Goal: Complete application form: Complete application form

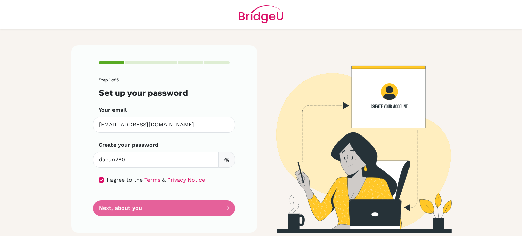
scroll to position [1, 0]
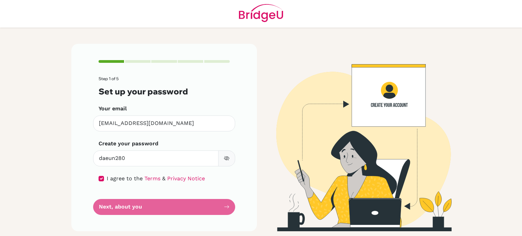
click at [225, 159] on icon "button" at bounding box center [226, 158] width 5 height 4
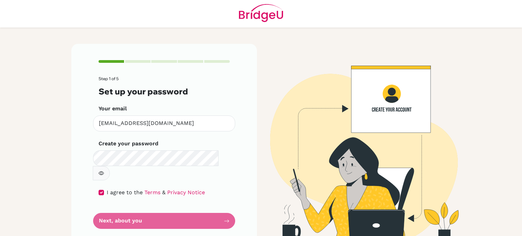
click at [223, 205] on form "Step 1 of 5 Set up your password Your email [EMAIL_ADDRESS][DOMAIN_NAME] Invali…" at bounding box center [164, 152] width 131 height 153
click at [100, 190] on input "checkbox" at bounding box center [101, 192] width 5 height 5
click at [95, 178] on div "Step 1 of 5 Set up your password Your email [EMAIL_ADDRESS][DOMAIN_NAME] Invali…" at bounding box center [164, 145] width 186 height 202
click at [99, 190] on input "checkbox" at bounding box center [101, 192] width 5 height 5
checkbox input "true"
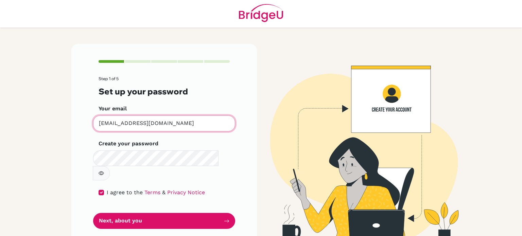
click at [153, 124] on input "[EMAIL_ADDRESS][DOMAIN_NAME]" at bounding box center [164, 124] width 142 height 16
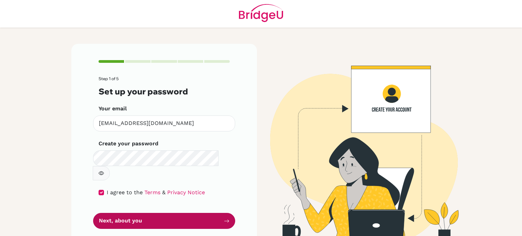
click at [175, 213] on button "Next, about you" at bounding box center [164, 221] width 142 height 16
click at [221, 213] on button "Next, about you" at bounding box center [164, 221] width 142 height 16
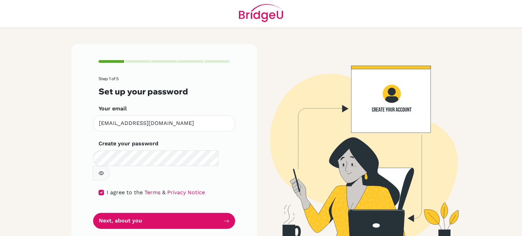
click at [144, 189] on link "Terms" at bounding box center [152, 192] width 16 height 6
click at [171, 189] on link "Privacy Notice" at bounding box center [186, 192] width 38 height 6
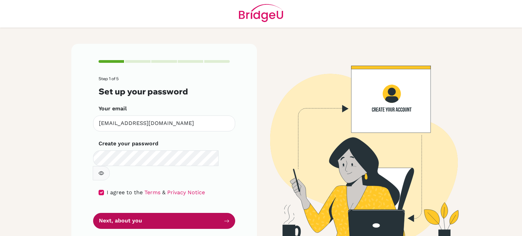
click at [168, 213] on button "Next, about you" at bounding box center [164, 221] width 142 height 16
click at [206, 213] on button "Next, about you" at bounding box center [164, 221] width 142 height 16
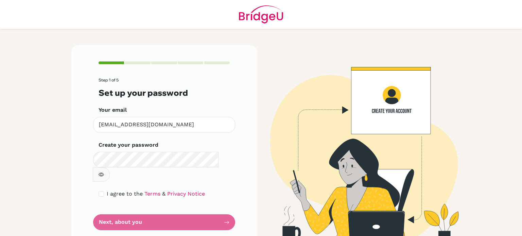
click at [224, 210] on form "Step 1 of 5 Set up your password Your email [EMAIL_ADDRESS][DOMAIN_NAME] Invali…" at bounding box center [164, 154] width 131 height 153
click at [99, 191] on input "checkbox" at bounding box center [101, 193] width 5 height 5
checkbox input "true"
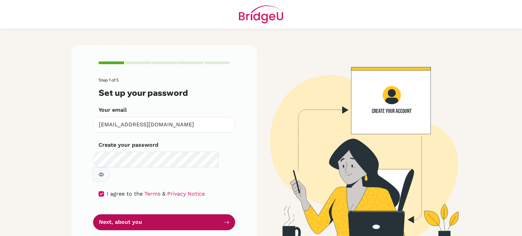
click at [173, 214] on button "Next, about you" at bounding box center [164, 222] width 142 height 16
